Goal: Check status: Check status

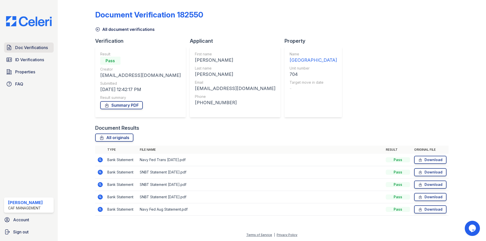
click at [17, 48] on span "Doc Verifications" at bounding box center [31, 48] width 33 height 6
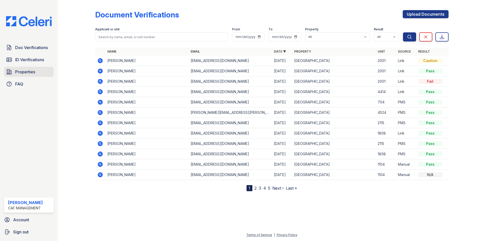
click at [24, 71] on span "Properties" at bounding box center [25, 72] width 20 height 6
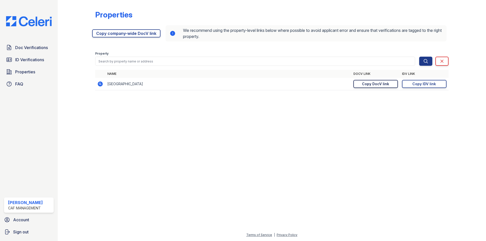
click at [373, 87] on link "Copy DocV link Copy link" at bounding box center [375, 84] width 45 height 8
click at [371, 85] on div "Copy DocV link" at bounding box center [375, 83] width 27 height 5
click at [26, 60] on span "ID Verifications" at bounding box center [29, 60] width 29 height 6
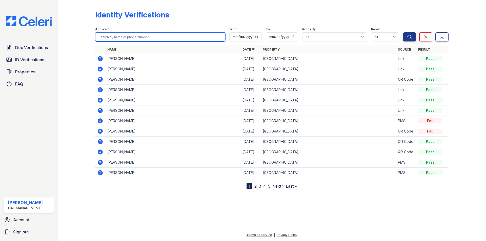
click at [116, 37] on input "search" at bounding box center [160, 36] width 130 height 9
type input "leonel"
click at [403, 32] on button "Search" at bounding box center [409, 36] width 13 height 9
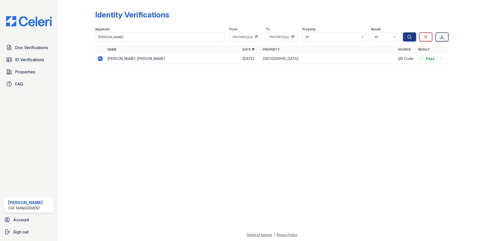
click at [123, 65] on div "Name Date ▼ Property Source Result LEONEL JR GUERRERO 08/14/25 Puerto Del Mar Q…" at bounding box center [271, 58] width 353 height 24
click at [121, 62] on td "LEONEL JR GUERRERO" at bounding box center [172, 59] width 135 height 10
click at [121, 61] on td "LEONEL JR GUERRERO" at bounding box center [172, 59] width 135 height 10
click at [98, 60] on icon at bounding box center [100, 58] width 5 height 5
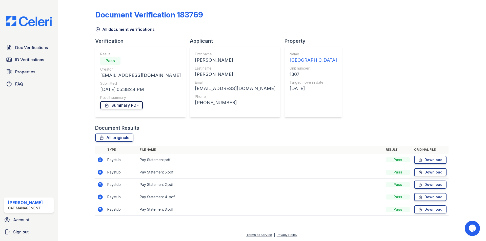
click at [120, 106] on link "Summary PDF" at bounding box center [121, 105] width 43 height 8
click at [100, 159] on icon at bounding box center [99, 159] width 1 height 1
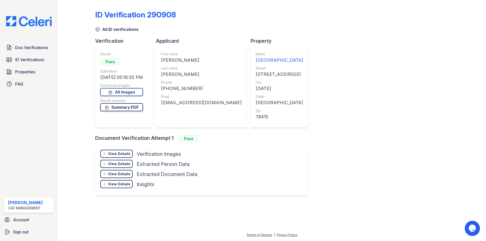
click at [123, 109] on link "Summary PDF" at bounding box center [121, 107] width 43 height 8
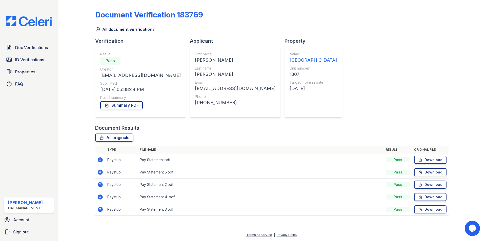
click at [102, 172] on icon at bounding box center [100, 172] width 5 height 5
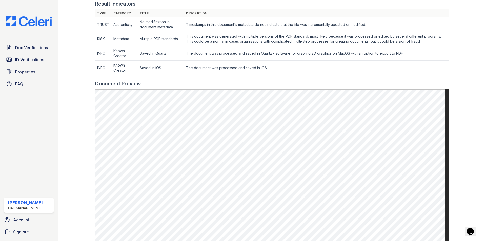
scroll to position [202, 0]
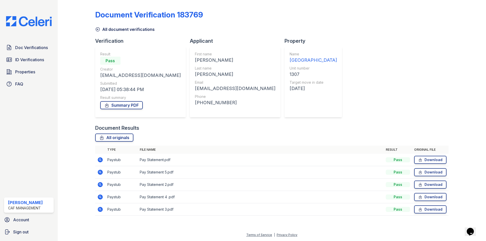
click at [99, 187] on icon at bounding box center [100, 184] width 5 height 5
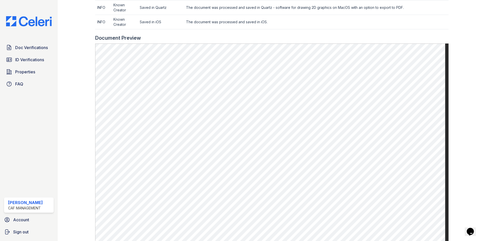
scroll to position [263, 0]
